Goal: Task Accomplishment & Management: Manage account settings

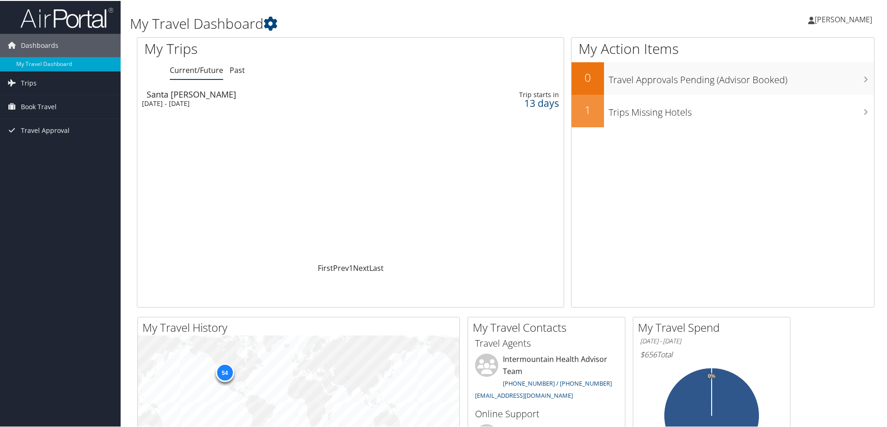
click at [232, 98] on div "[DATE] - [DATE]" at bounding box center [271, 102] width 259 height 8
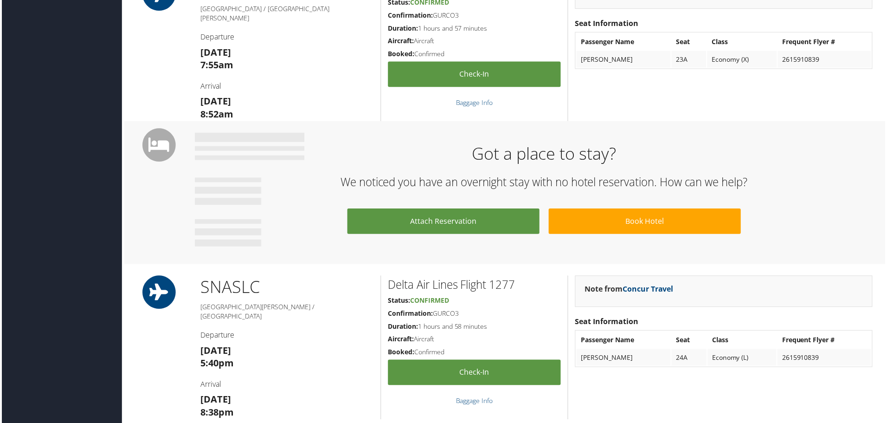
scroll to position [397, 0]
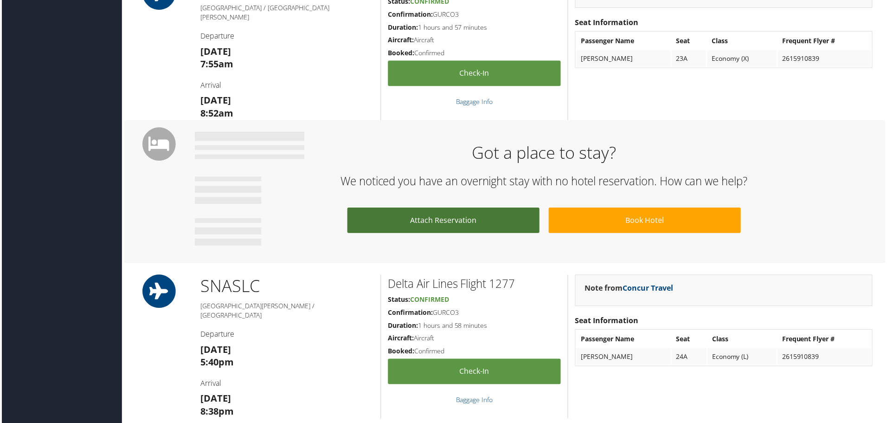
click at [448, 219] on link "Attach Reservation" at bounding box center [443, 221] width 193 height 26
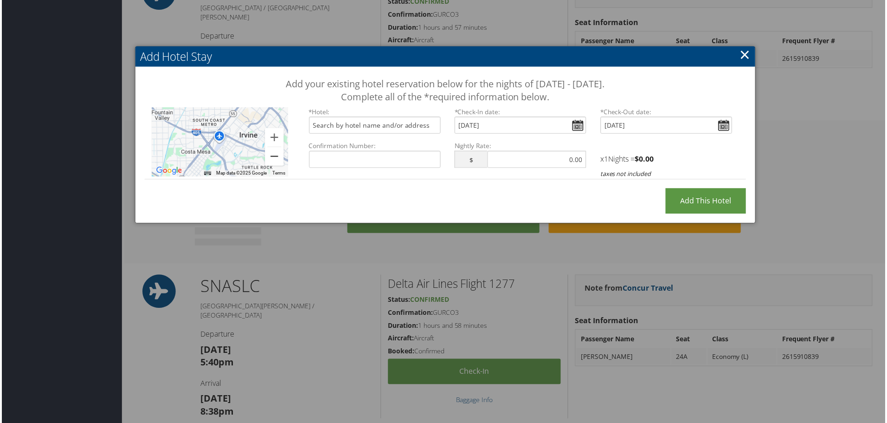
click at [271, 155] on button "Zoom out" at bounding box center [274, 157] width 19 height 19
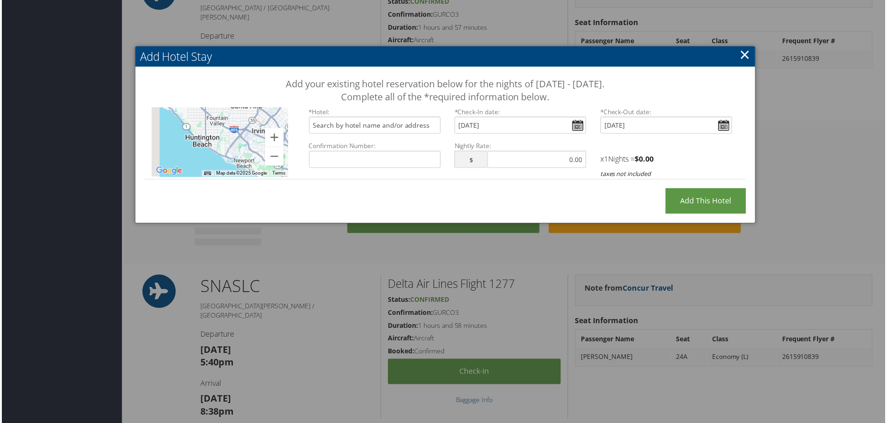
drag, startPoint x: 176, startPoint y: 142, endPoint x: 214, endPoint y: 133, distance: 39.2
click at [214, 133] on div at bounding box center [218, 143] width 137 height 70
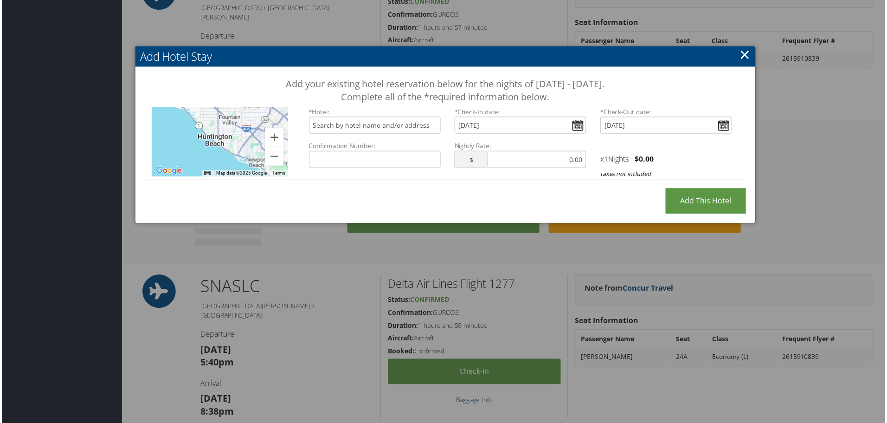
click at [218, 139] on div at bounding box center [218, 143] width 137 height 70
click at [210, 145] on div at bounding box center [218, 143] width 137 height 70
click at [210, 139] on div at bounding box center [218, 143] width 137 height 70
click at [365, 127] on input "text" at bounding box center [375, 125] width 132 height 17
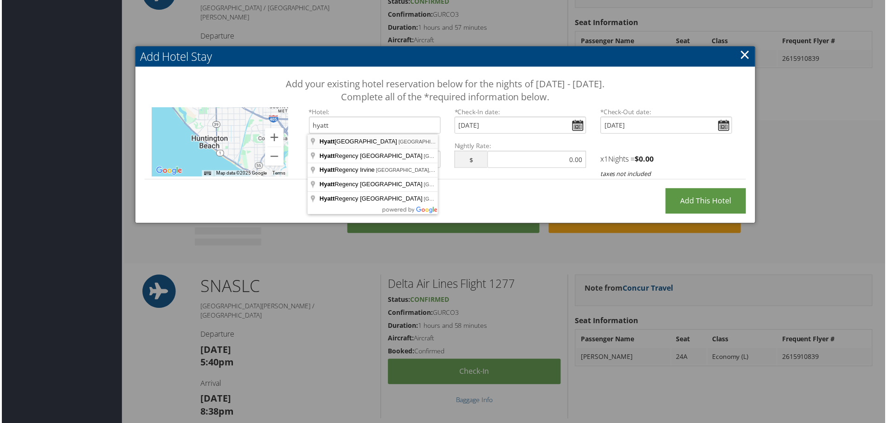
type input "Hyatt Regency Huntington Beach Resort and Spa, Pacific Coast Highway, Huntingto…"
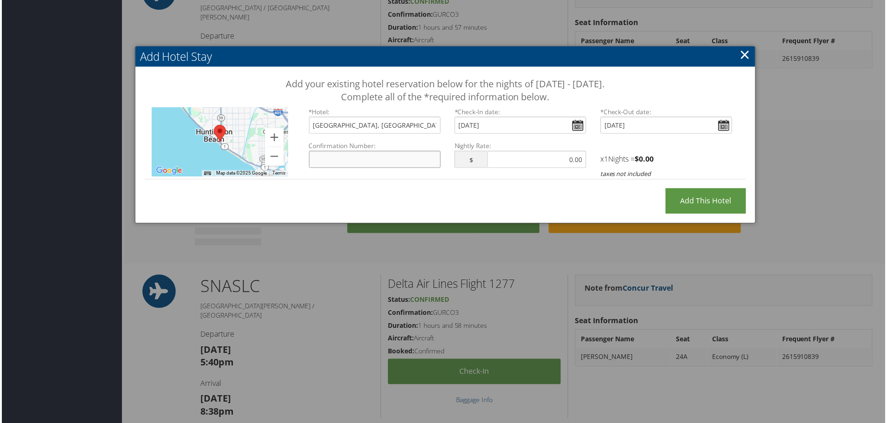
click at [377, 159] on input "Confirmation Number:" at bounding box center [375, 159] width 132 height 17
paste input "44531480"
type input "44531480"
click at [535, 190] on div "Add your existing hotel reservation below for the nights of October 17 - Octobe…" at bounding box center [445, 132] width 623 height 131
click at [524, 159] on input "text" at bounding box center [537, 159] width 99 height 17
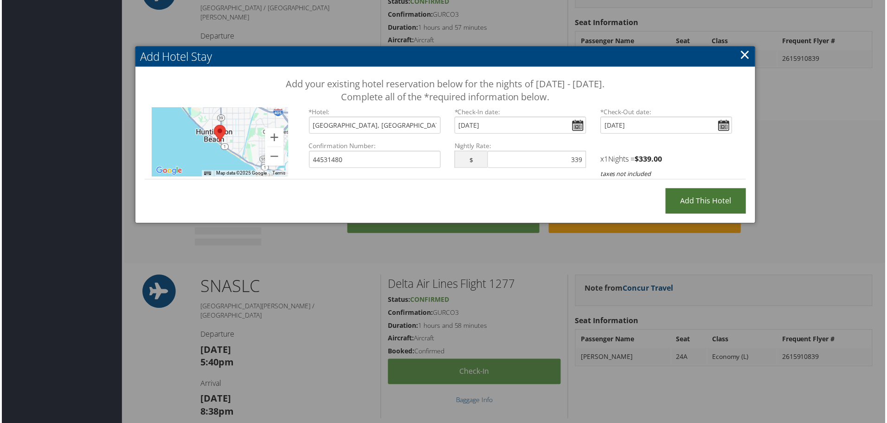
type input "339.00"
click at [698, 196] on input "Add this Hotel" at bounding box center [707, 202] width 81 height 26
type input "Processing..."
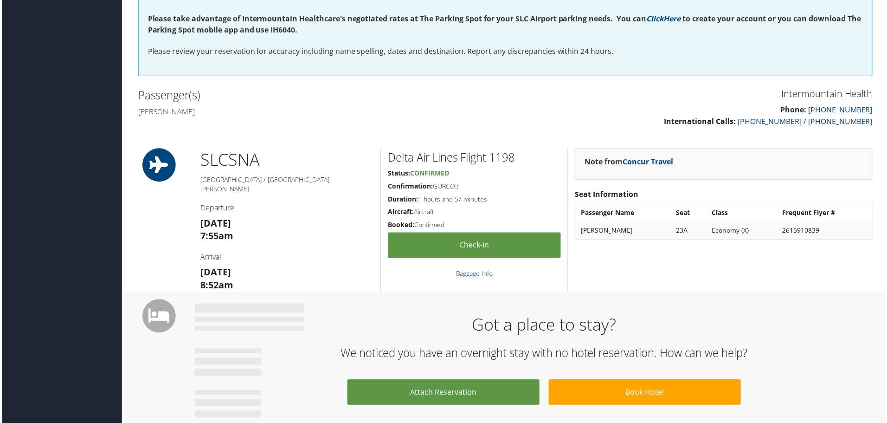
scroll to position [225, 0]
